Goal: Task Accomplishment & Management: Manage account settings

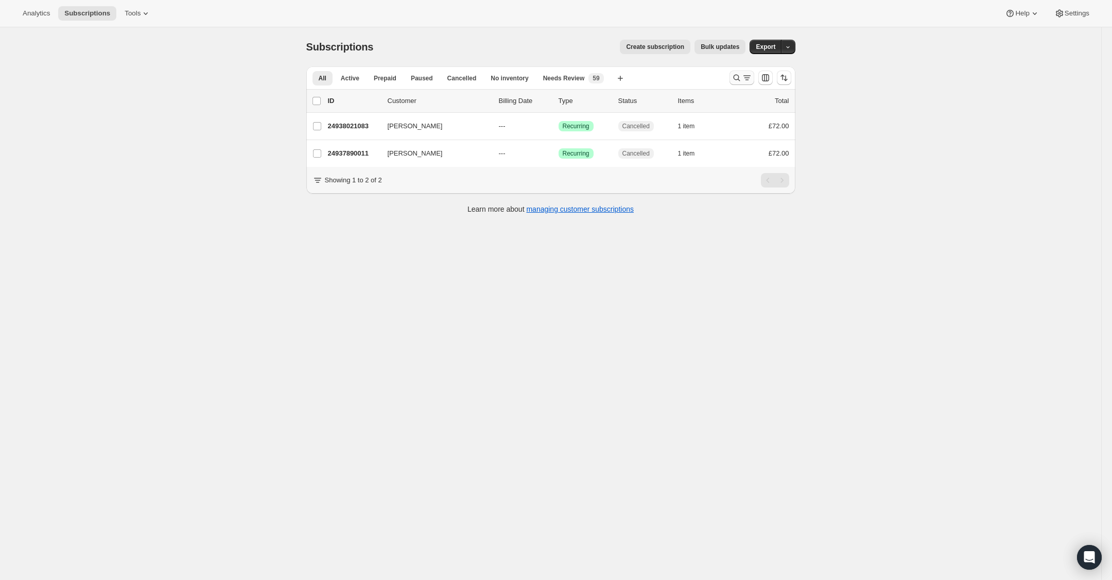
click at [735, 73] on icon "Search and filter results" at bounding box center [737, 78] width 10 height 10
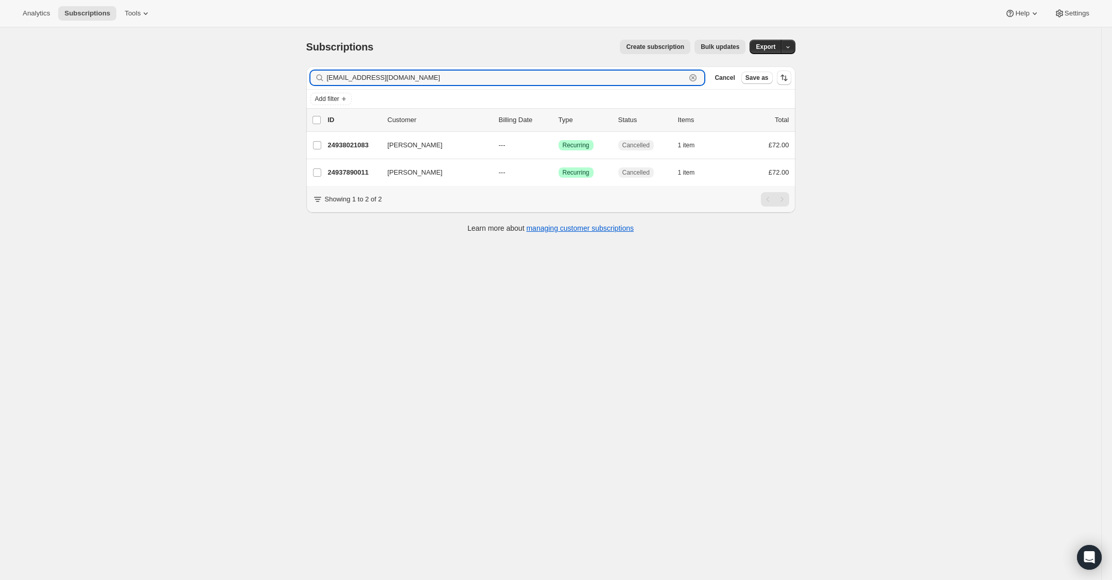
click at [692, 77] on icon "button" at bounding box center [693, 78] width 4 height 4
paste input "[EMAIL_ADDRESS][DOMAIN_NAME]"
type input "[EMAIL_ADDRESS][DOMAIN_NAME]"
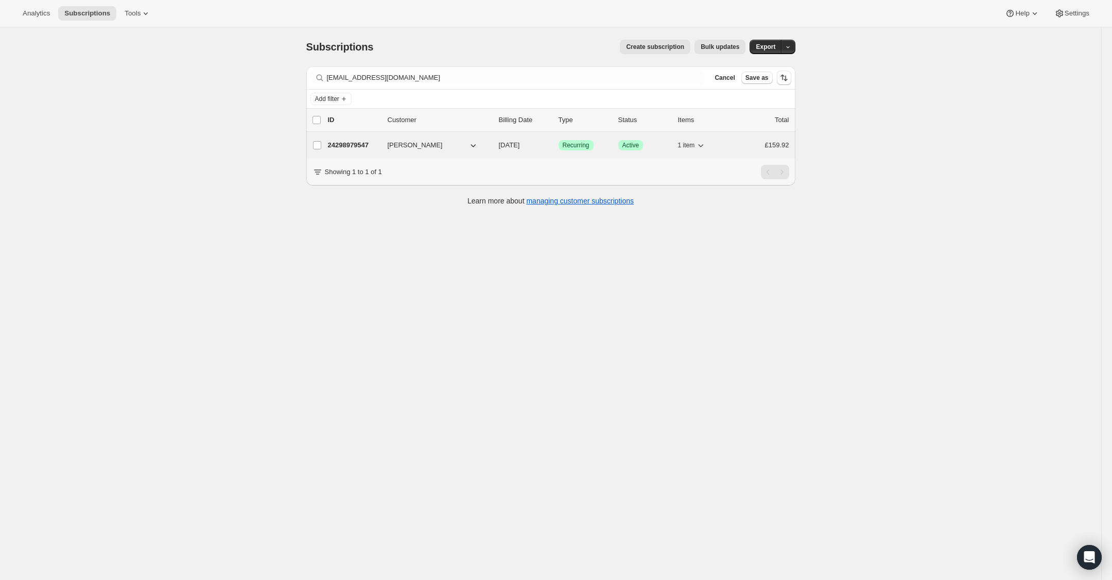
click at [353, 144] on p "24298979547" at bounding box center [353, 145] width 51 height 10
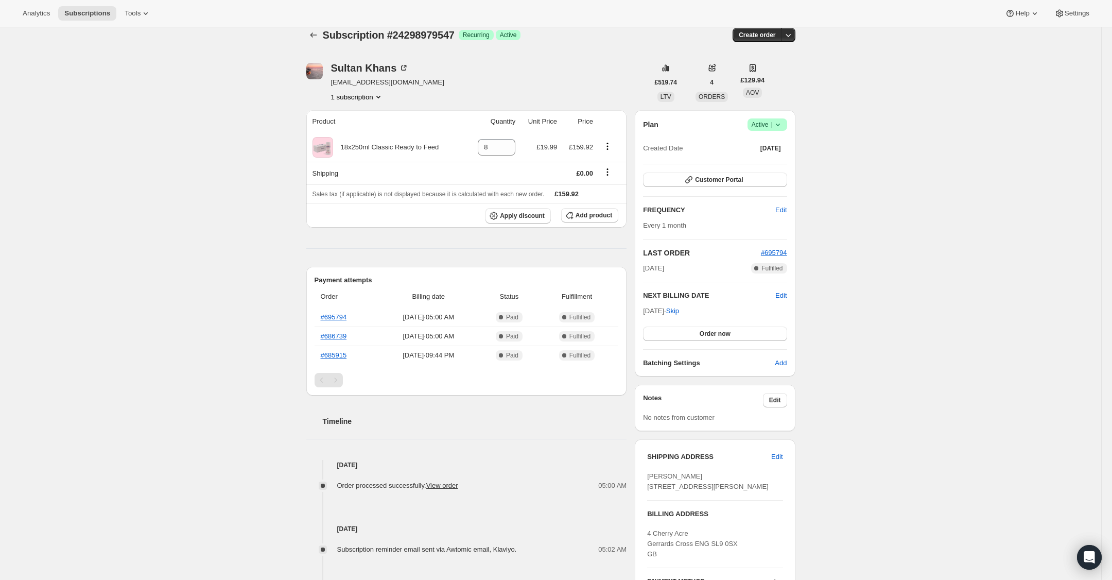
scroll to position [28, 0]
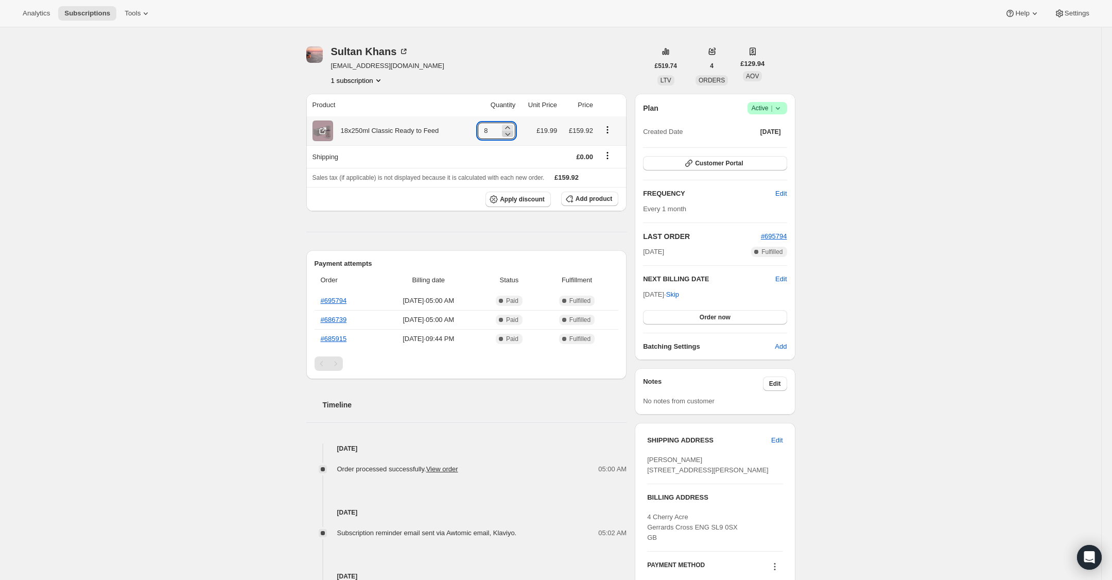
click at [505, 137] on icon at bounding box center [507, 134] width 10 height 10
type input "6"
